Goal: Task Accomplishment & Management: Manage account settings

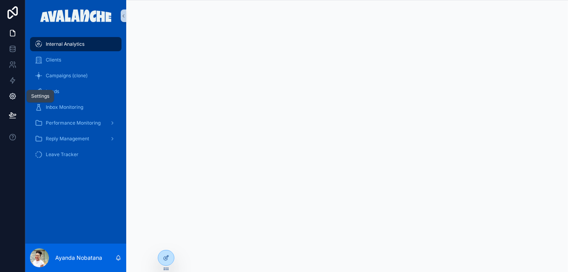
click at [13, 96] on icon at bounding box center [13, 96] width 8 height 8
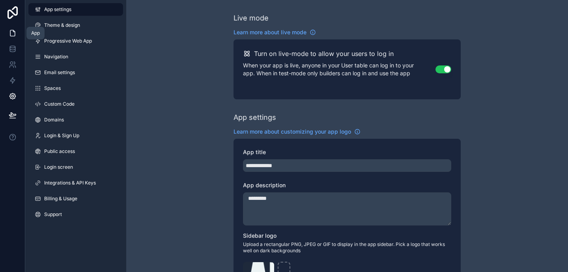
click at [13, 33] on icon at bounding box center [13, 33] width 8 height 8
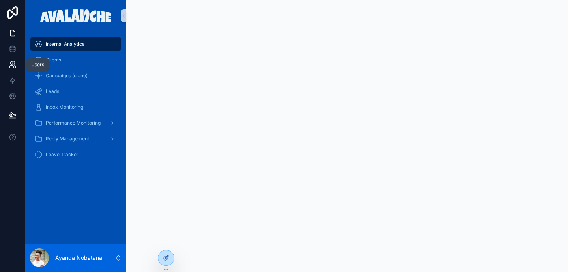
click at [14, 65] on icon at bounding box center [13, 65] width 8 height 8
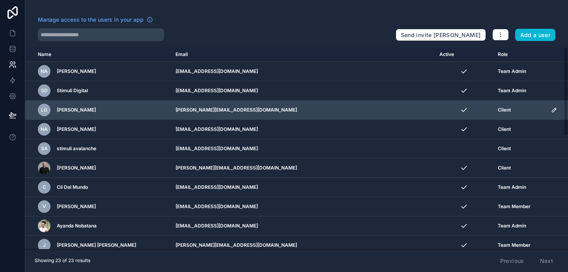
click at [555, 109] on icon "scrollable content" at bounding box center [555, 109] width 1 height 1
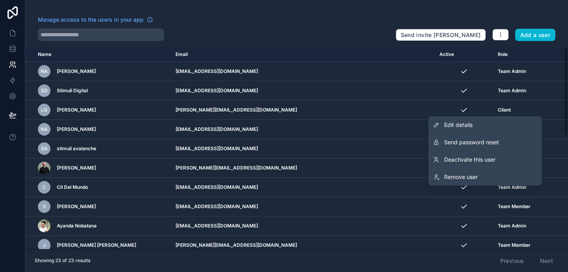
click at [308, 24] on div "Manage access to the users in your app" at bounding box center [214, 22] width 352 height 13
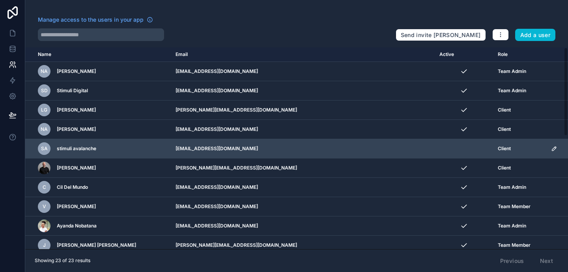
scroll to position [257, 0]
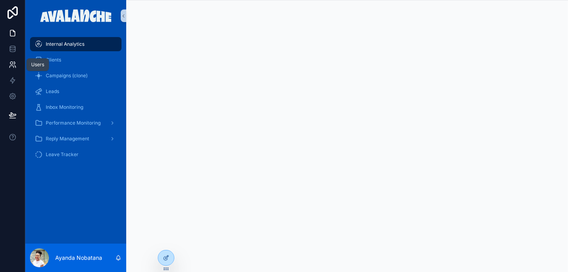
click at [13, 64] on icon at bounding box center [11, 63] width 3 height 3
